Goal: Find specific fact: Find contact information

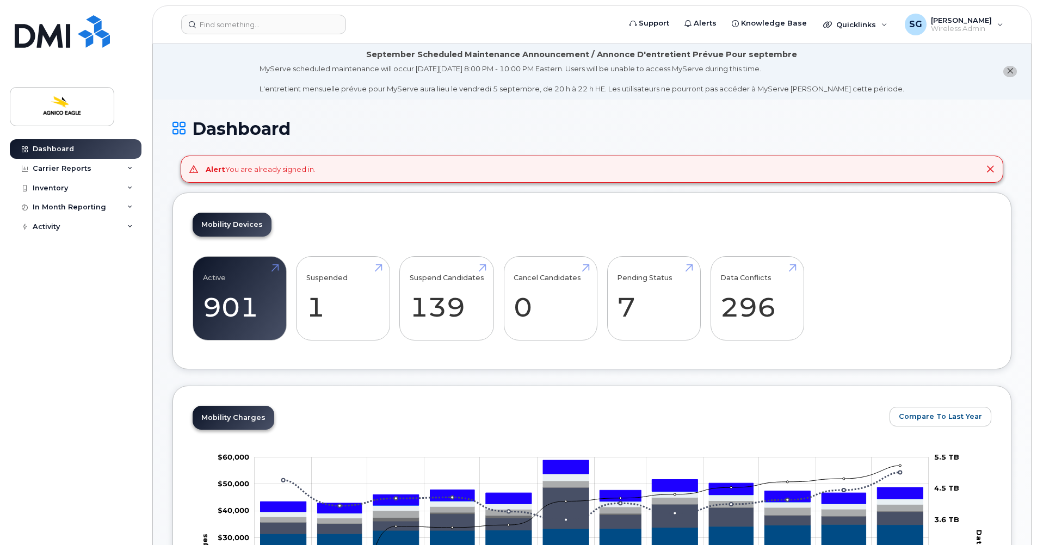
drag, startPoint x: 62, startPoint y: 260, endPoint x: 72, endPoint y: 240, distance: 22.6
click at [62, 261] on div "Dashboard Carrier Reports Monthly Billing Roaming Reports Suspended Devices Sus…" at bounding box center [77, 333] width 134 height 389
click at [249, 21] on input at bounding box center [263, 25] width 165 height 20
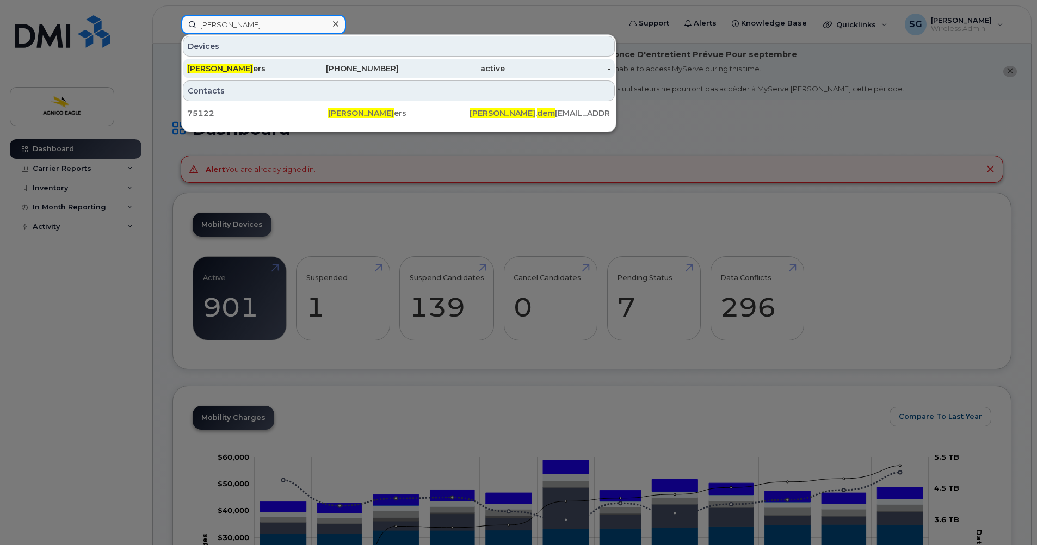
type input "[PERSON_NAME]"
click at [220, 73] on span "[PERSON_NAME]" at bounding box center [220, 69] width 66 height 10
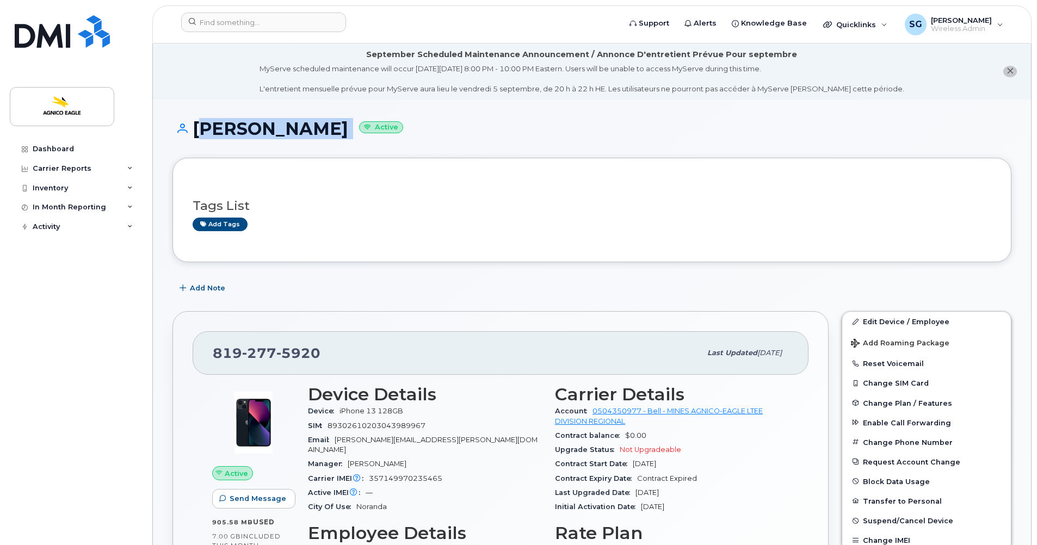
drag, startPoint x: 335, startPoint y: 128, endPoint x: 194, endPoint y: 129, distance: 140.9
click at [194, 129] on h1 "Martin Demers Active" at bounding box center [591, 128] width 839 height 19
copy h1 "Martin Demers"
click at [325, 353] on div "819 277 5920" at bounding box center [457, 353] width 488 height 23
drag, startPoint x: 325, startPoint y: 353, endPoint x: 220, endPoint y: 346, distance: 104.6
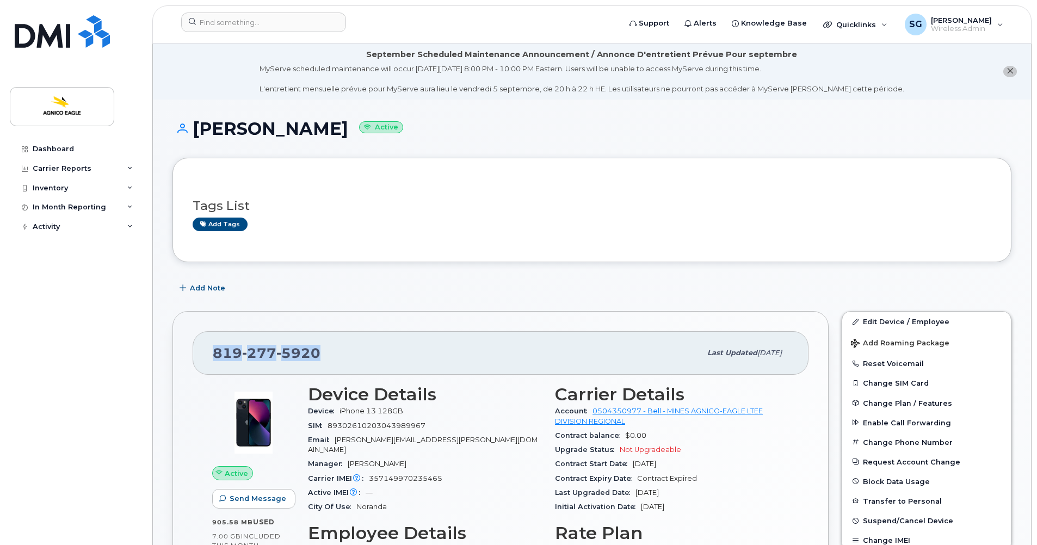
click at [220, 346] on div "819 277 5920" at bounding box center [457, 353] width 488 height 23
copy span "819 277 5920"
click at [336, 351] on div "819 277 5920" at bounding box center [457, 353] width 488 height 23
drag, startPoint x: 335, startPoint y: 351, endPoint x: 206, endPoint y: 349, distance: 128.9
click at [206, 349] on div "819 277 5920 Last updated Mar 28, 2024" at bounding box center [501, 353] width 616 height 44
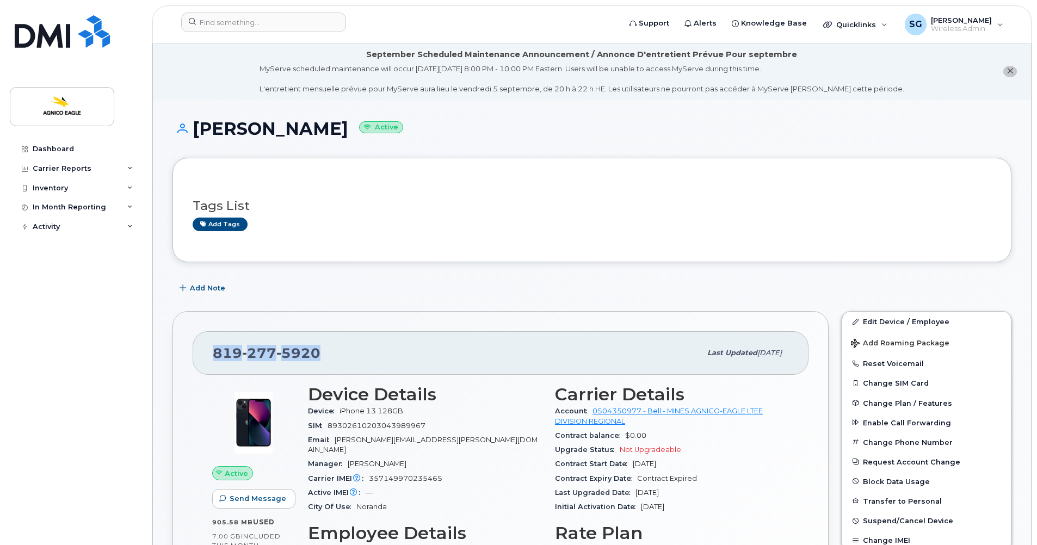
copy span "[PHONE_NUMBER]"
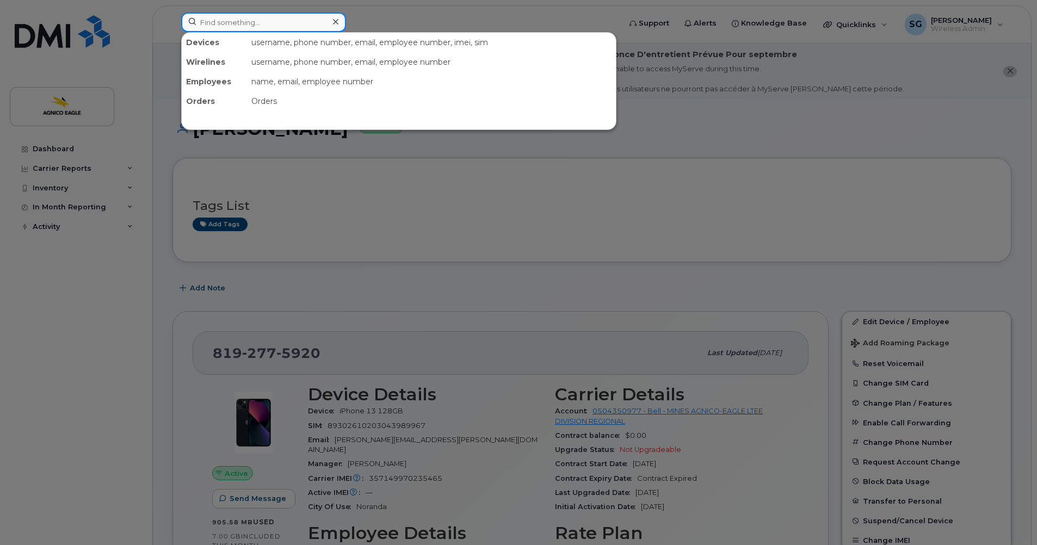
click at [232, 24] on input at bounding box center [263, 23] width 165 height 20
paste input "819-856-6131"
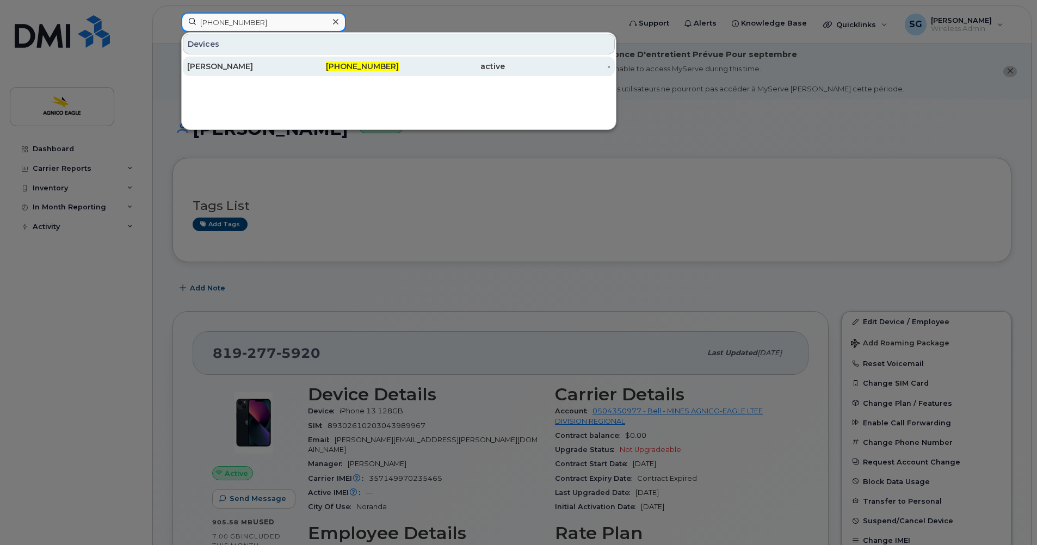
type input "819-856-6131"
drag, startPoint x: 232, startPoint y: 65, endPoint x: 241, endPoint y: 76, distance: 13.9
click at [232, 65] on div "François Robichaud" at bounding box center [240, 66] width 106 height 11
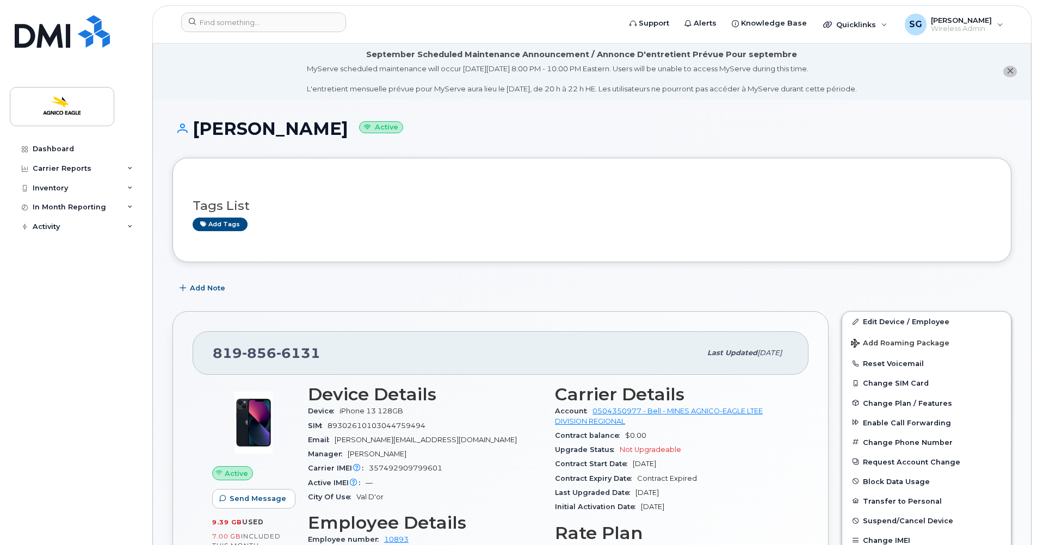
drag, startPoint x: 370, startPoint y: 129, endPoint x: 196, endPoint y: 122, distance: 174.2
click at [196, 122] on h1 "François Robichaud Active" at bounding box center [591, 128] width 839 height 19
copy h1 "François Robichaud"
click at [475, 238] on div "Tags List Add tags" at bounding box center [592, 210] width 798 height 64
drag, startPoint x: 106, startPoint y: 321, endPoint x: 98, endPoint y: 155, distance: 166.1
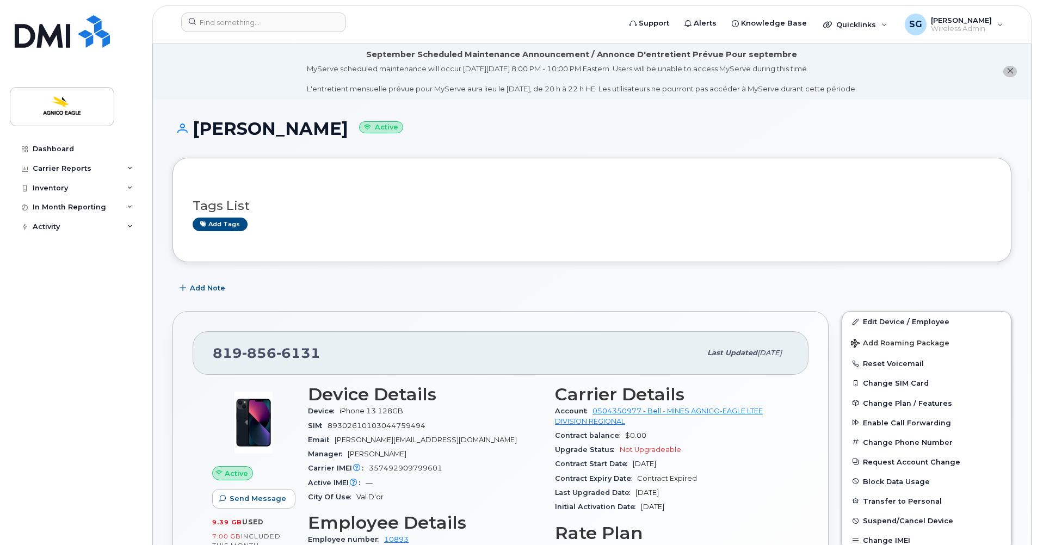
click at [103, 318] on div "Dashboard Carrier Reports Monthly Billing Roaming Reports Suspended Devices Sus…" at bounding box center [77, 333] width 134 height 389
click at [265, 29] on input at bounding box center [263, 23] width 165 height 20
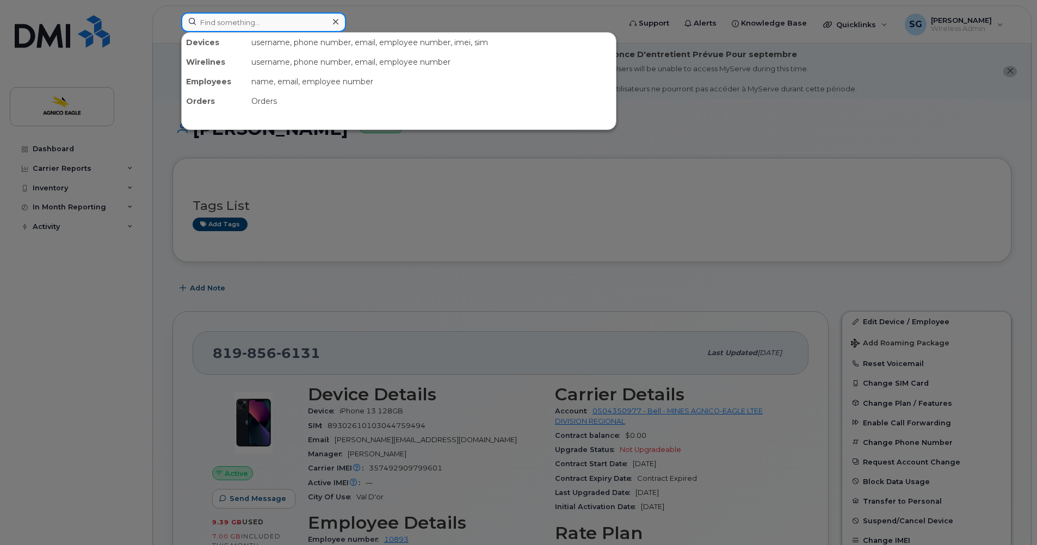
paste input "819 277-7299"
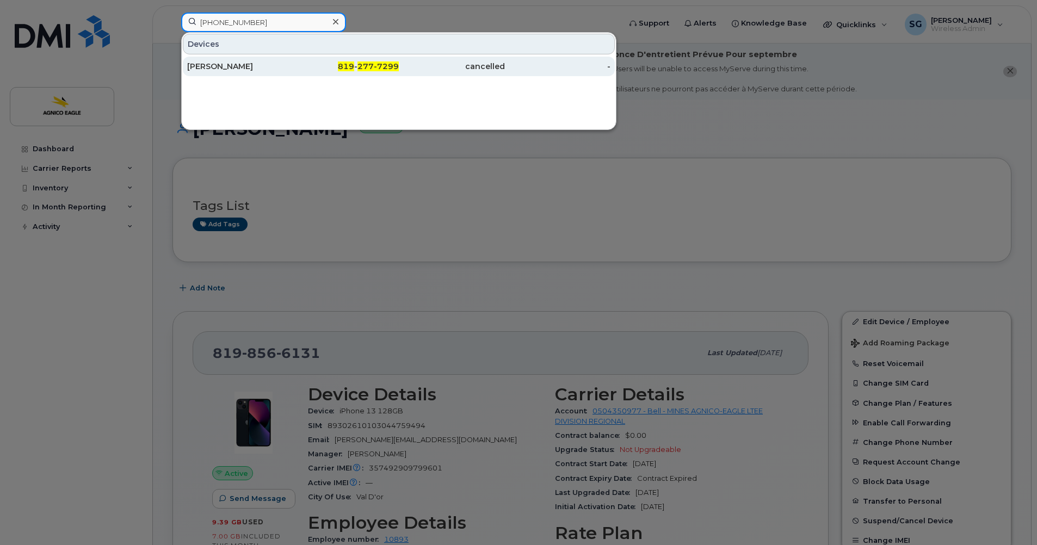
type input "819 277-7299"
click at [360, 61] on div "819 - 277-7299" at bounding box center [346, 66] width 106 height 11
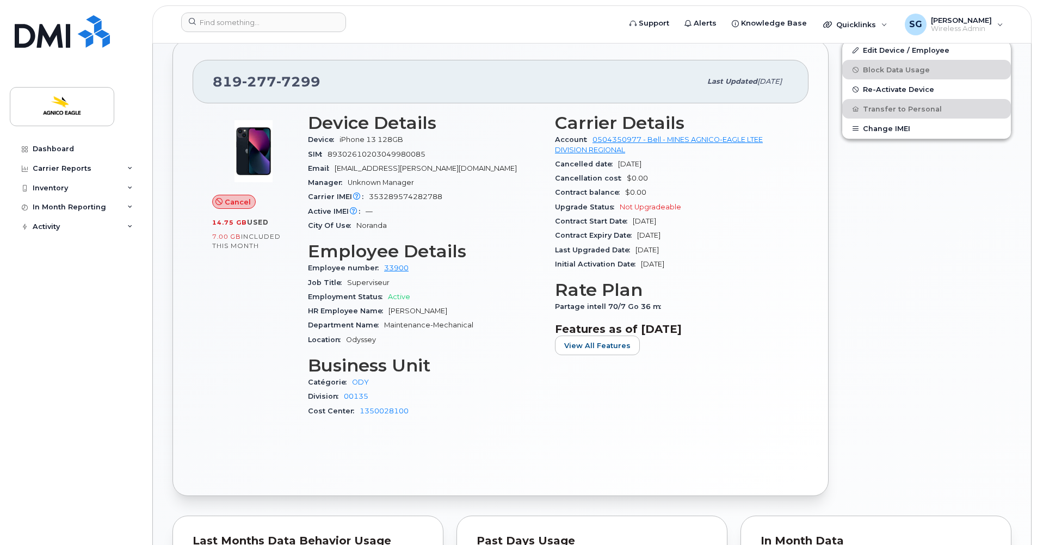
scroll to position [272, 0]
click at [233, 200] on span "Cancel" at bounding box center [238, 201] width 26 height 10
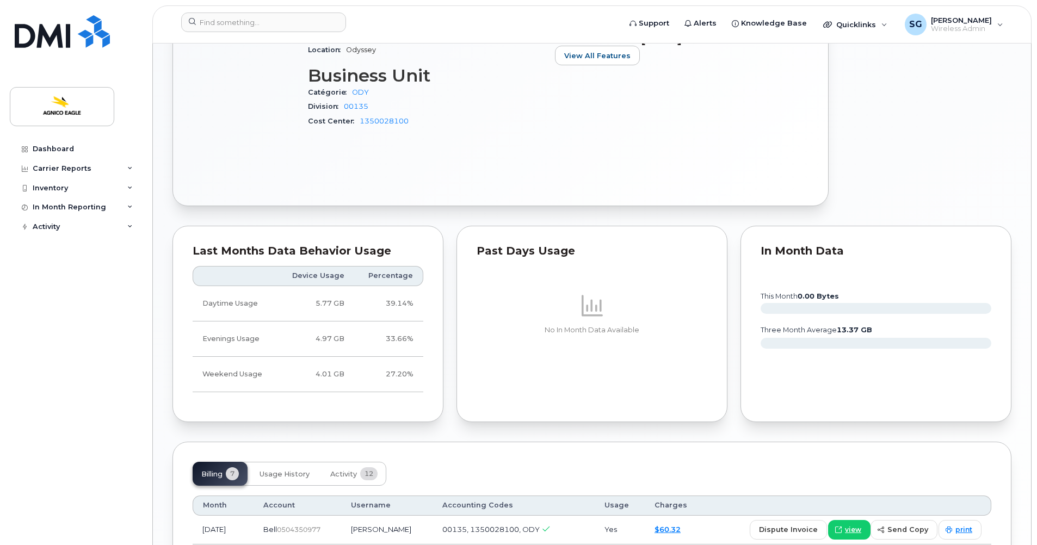
scroll to position [562, 0]
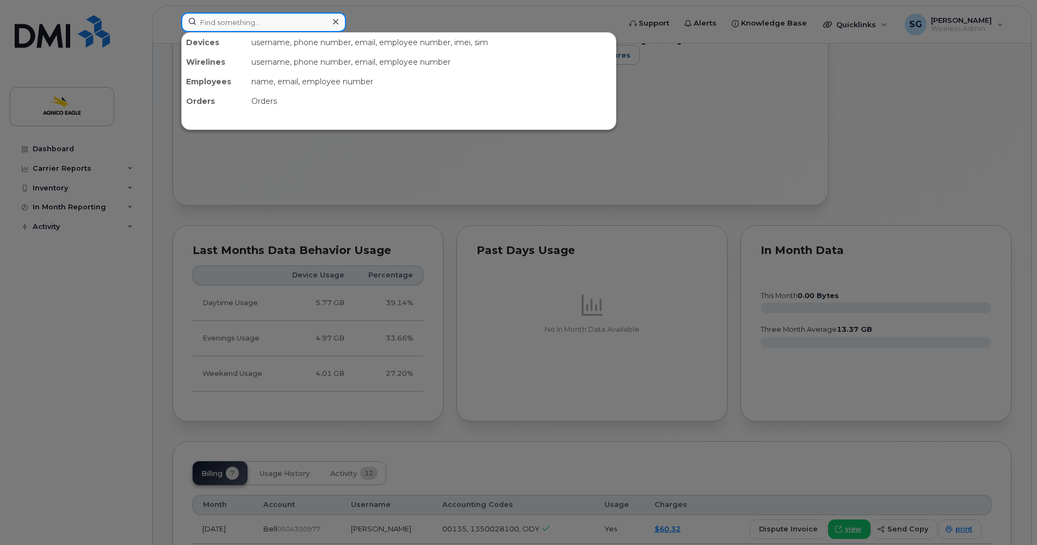
click at [278, 17] on input at bounding box center [263, 23] width 165 height 20
paste input "450-898-6203"
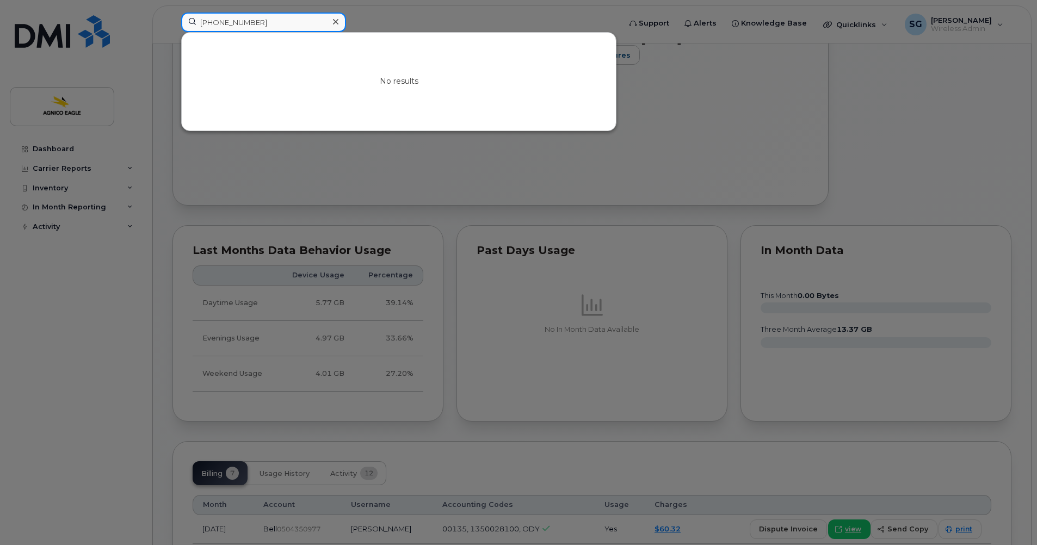
type input "450-898-6203"
drag, startPoint x: 336, startPoint y: 24, endPoint x: 125, endPoint y: 80, distance: 218.3
click at [336, 24] on icon at bounding box center [335, 21] width 5 height 9
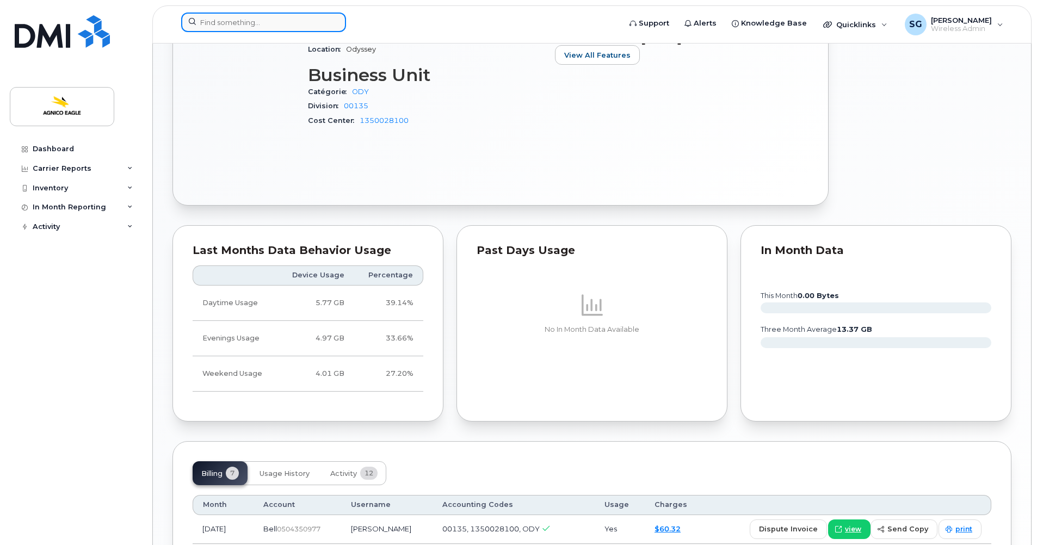
click at [251, 23] on input at bounding box center [263, 23] width 165 height 20
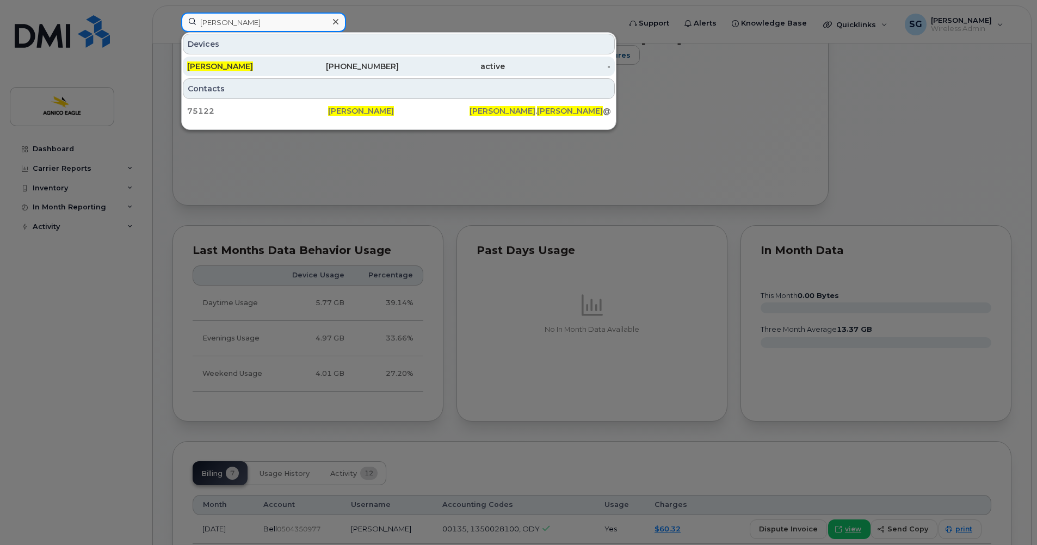
type input "martin demers"
click at [362, 68] on div "[PHONE_NUMBER]" at bounding box center [346, 66] width 106 height 11
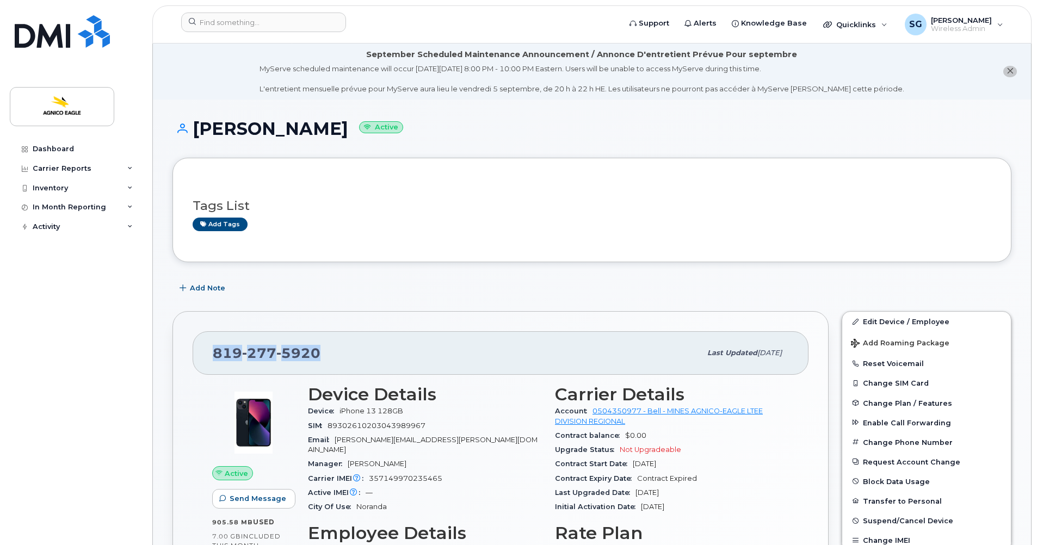
drag, startPoint x: 322, startPoint y: 356, endPoint x: 210, endPoint y: 353, distance: 111.5
click at [210, 353] on div "[PHONE_NUMBER] Last updated [DATE]" at bounding box center [501, 353] width 616 height 44
copy span "819 277 5920"
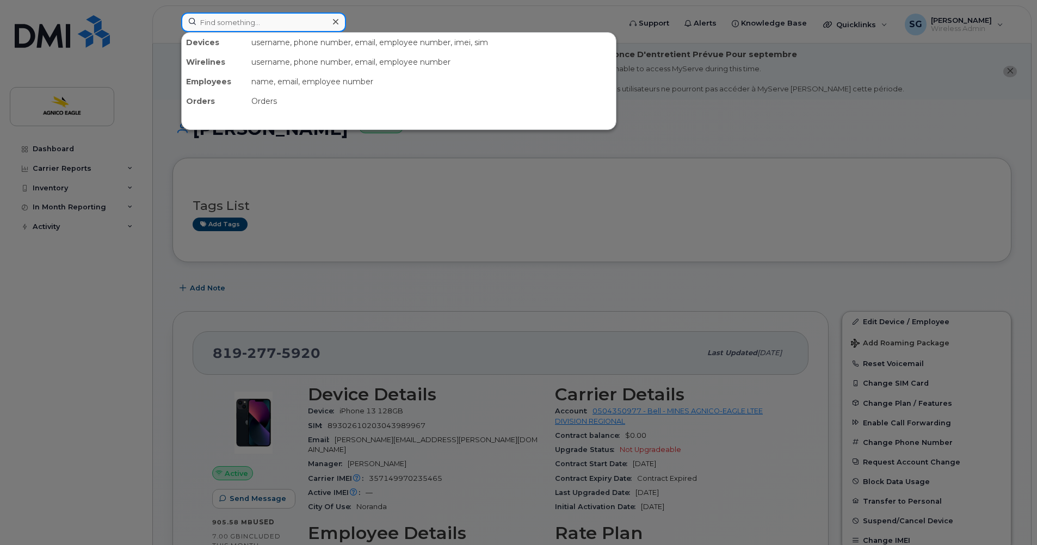
click at [285, 24] on input at bounding box center [263, 23] width 165 height 20
paste input "416-559-1229"
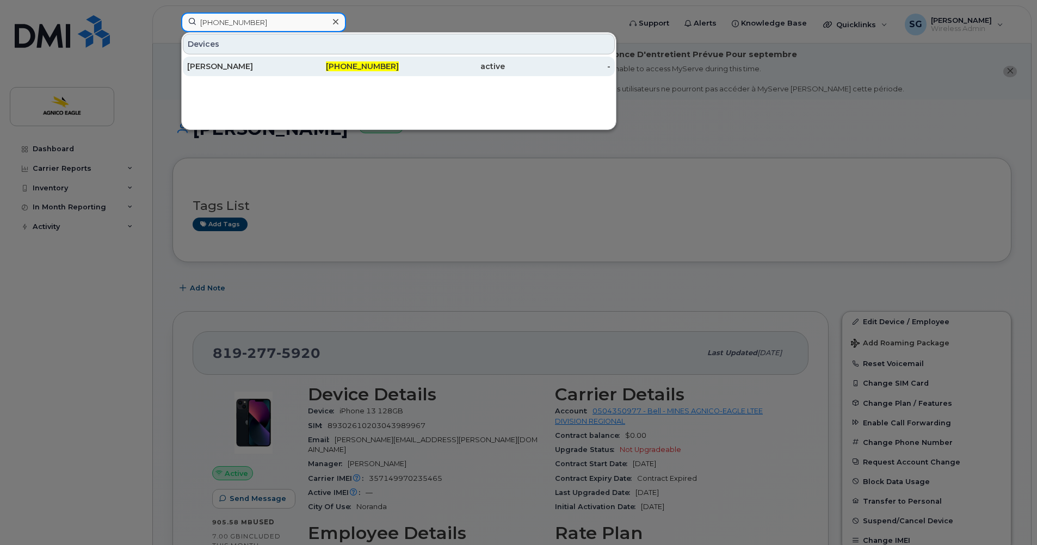
type input "416-559-1229"
click at [391, 66] on span "416-559-1229" at bounding box center [362, 66] width 73 height 10
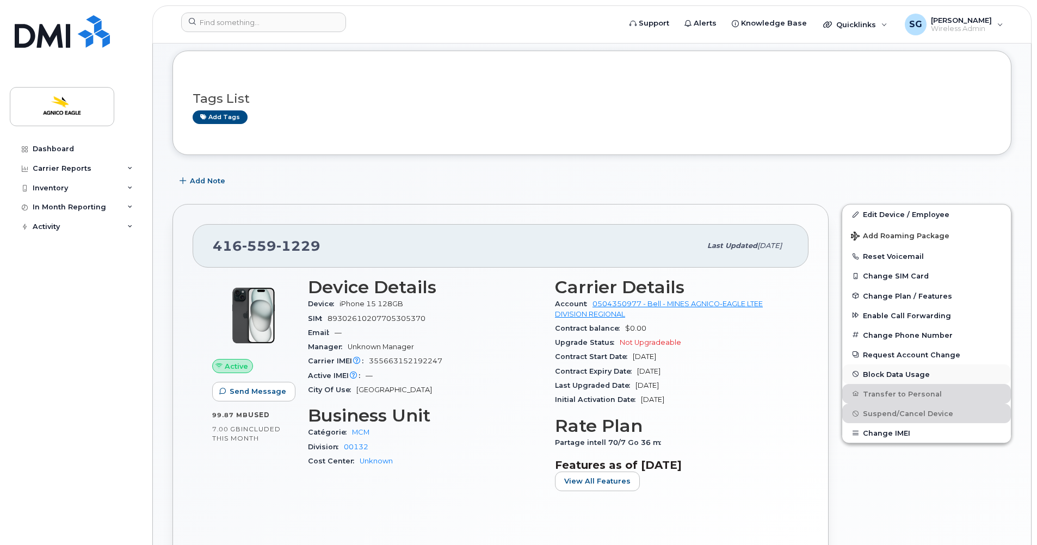
scroll to position [108, 0]
